Goal: Task Accomplishment & Management: Use online tool/utility

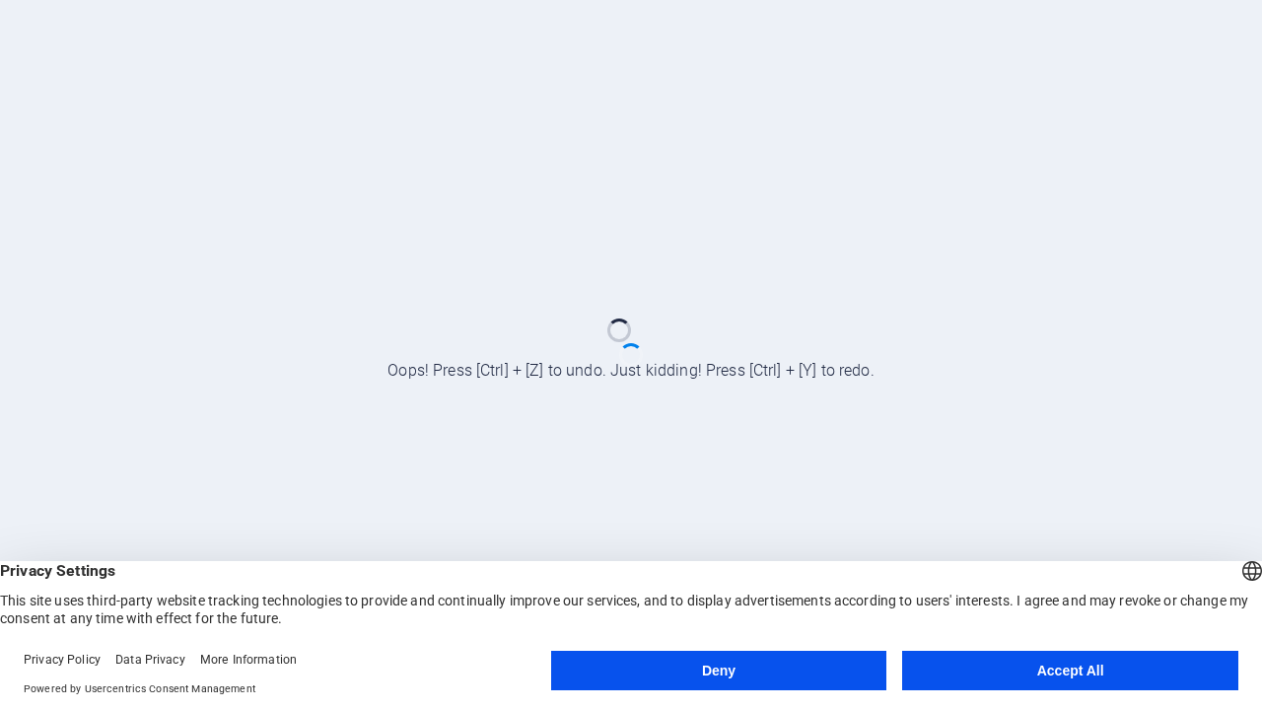
click at [719, 670] on button "Deny" at bounding box center [719, 670] width 336 height 39
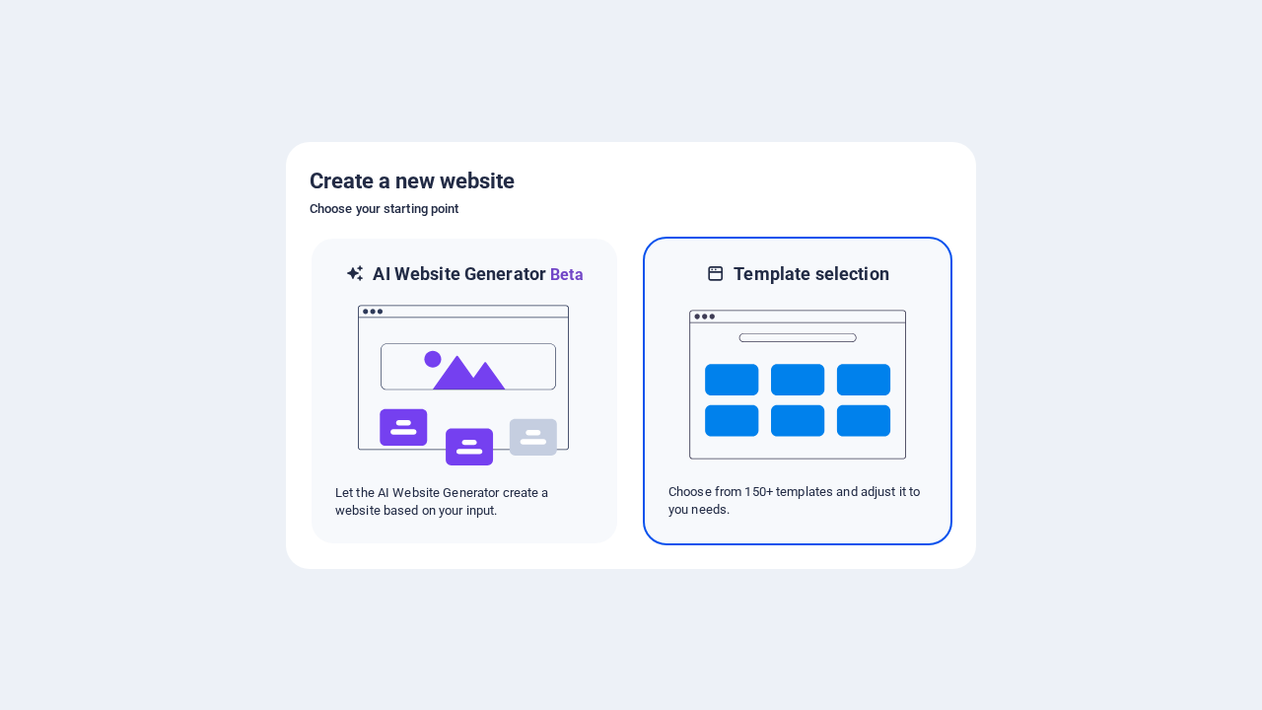
click at [797, 390] on img at bounding box center [797, 384] width 217 height 197
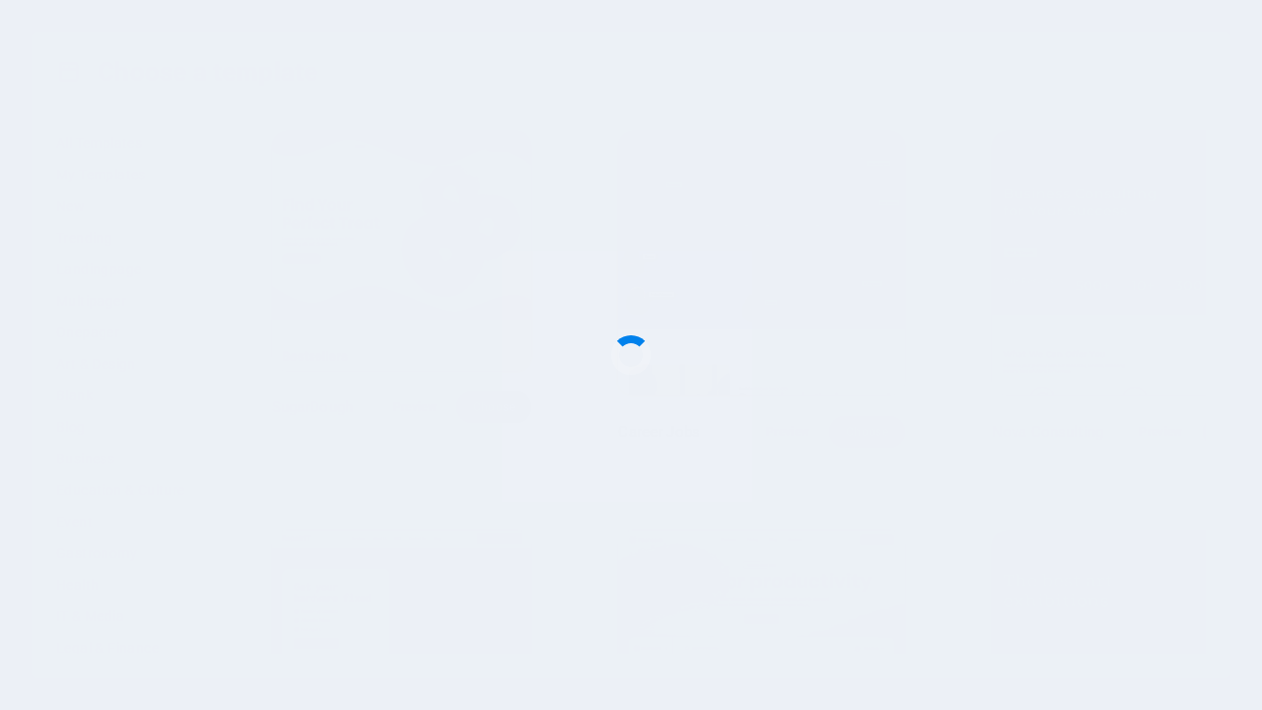
scroll to position [1515, 0]
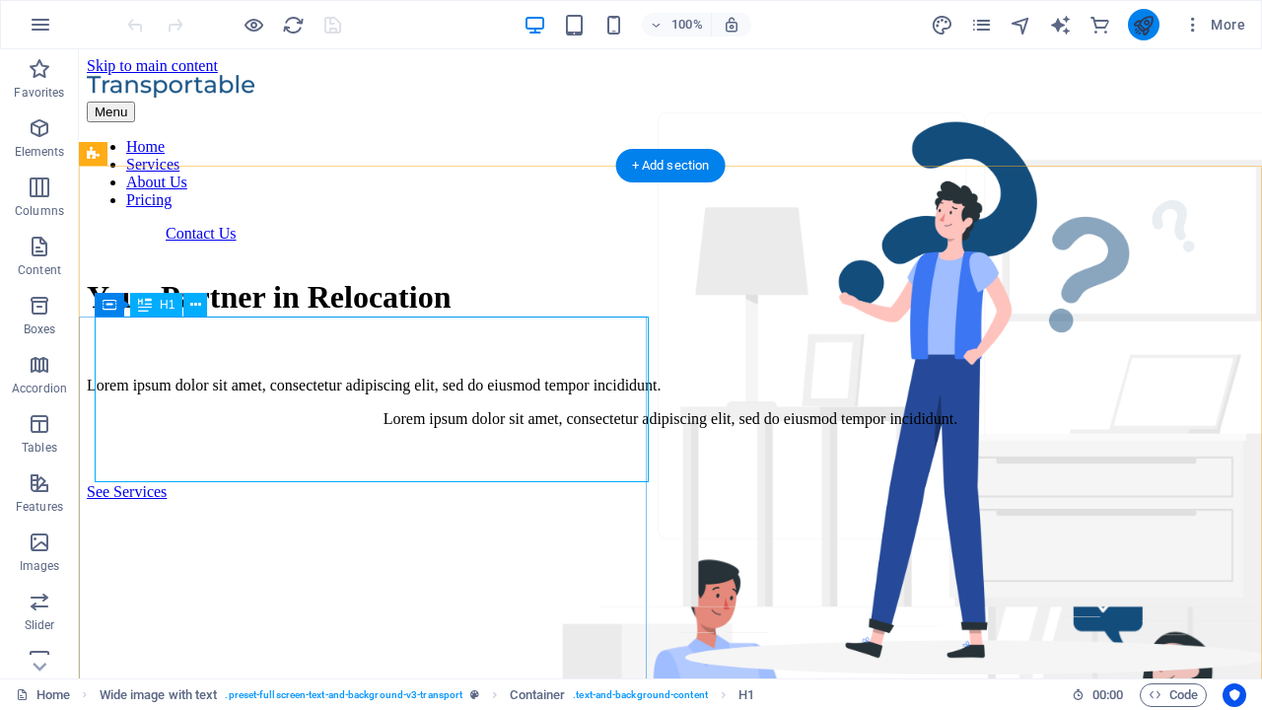
click at [1142, 25] on icon "publish" at bounding box center [1143, 25] width 23 height 23
